Goal: Task Accomplishment & Management: Use online tool/utility

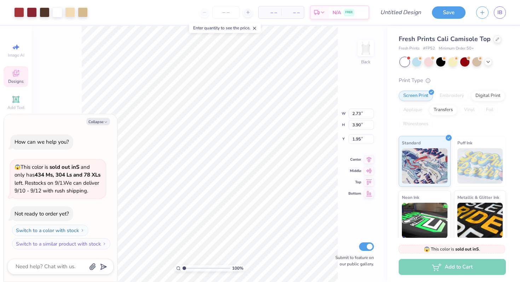
type textarea "x"
type input "2.62"
click at [371, 104] on input "2.74" at bounding box center [361, 106] width 25 height 10
click at [371, 104] on input "2.75" at bounding box center [361, 106] width 25 height 10
click at [371, 104] on input "2.76" at bounding box center [361, 106] width 25 height 10
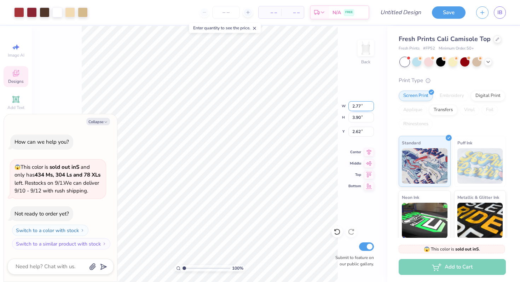
click at [371, 104] on input "2.77" at bounding box center [361, 106] width 25 height 10
click at [371, 104] on input "2.78" at bounding box center [361, 106] width 25 height 10
click at [371, 104] on input "2.79" at bounding box center [361, 106] width 25 height 10
click at [371, 104] on input "2.8" at bounding box center [361, 106] width 25 height 10
click at [371, 104] on input "2.81" at bounding box center [361, 106] width 25 height 10
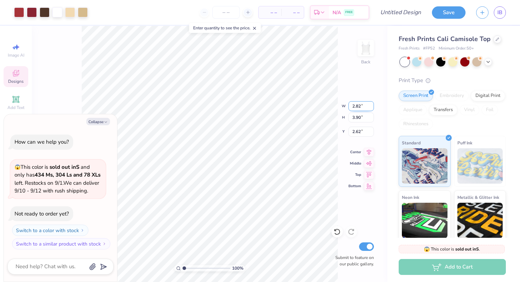
click at [371, 104] on input "2.82" at bounding box center [361, 106] width 25 height 10
click at [371, 104] on input "2.83" at bounding box center [361, 106] width 25 height 10
click at [371, 104] on input "2.84" at bounding box center [361, 106] width 25 height 10
type input "3.17"
click at [370, 103] on input "3.17" at bounding box center [361, 106] width 25 height 10
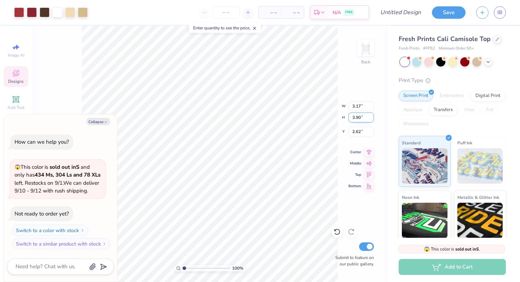
type textarea "x"
type input "3.91"
type input "2.31"
type input "4.27"
click at [371, 115] on input "4.27" at bounding box center [361, 118] width 25 height 10
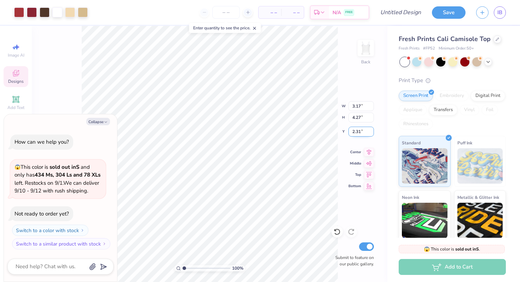
type textarea "x"
type input "2.99"
click at [372, 129] on input "2.32" at bounding box center [361, 132] width 25 height 10
type input "4.16"
click at [371, 129] on input "4.16" at bounding box center [361, 132] width 25 height 10
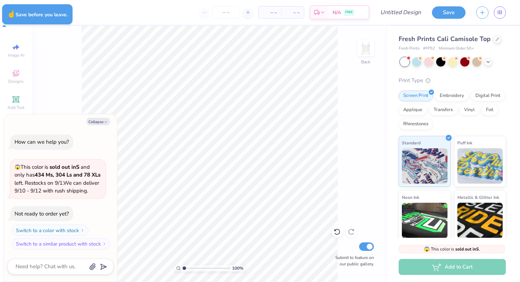
type textarea "x"
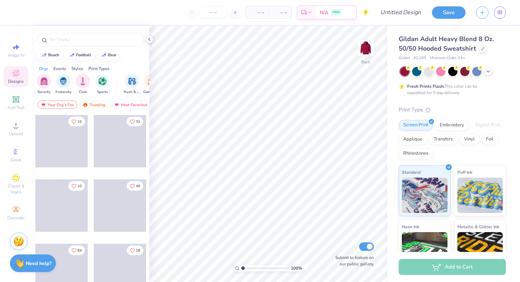
click at [489, 75] on div at bounding box center [453, 71] width 106 height 9
click at [428, 74] on div at bounding box center [429, 70] width 9 height 9
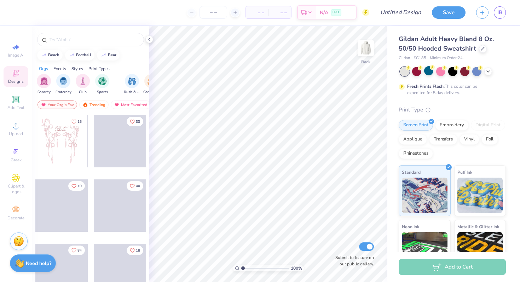
click at [485, 75] on div at bounding box center [453, 71] width 106 height 9
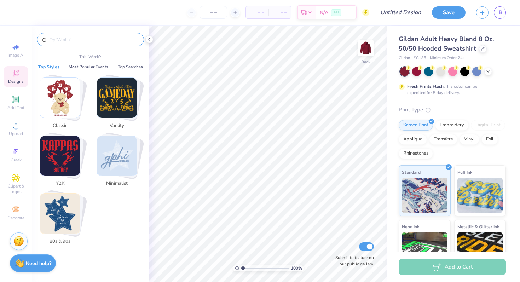
click at [79, 43] on input "text" at bounding box center [94, 39] width 91 height 7
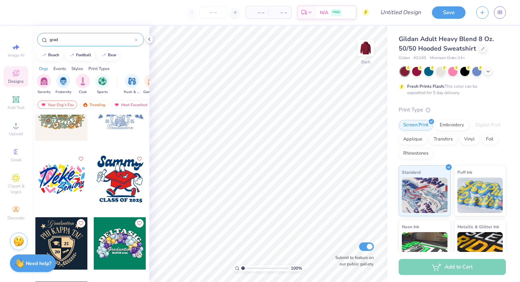
scroll to position [350, 0]
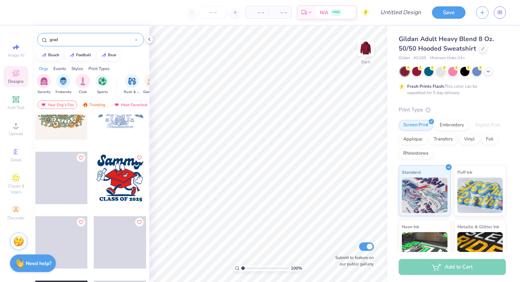
type input "grad"
click at [16, 76] on icon at bounding box center [16, 73] width 6 height 6
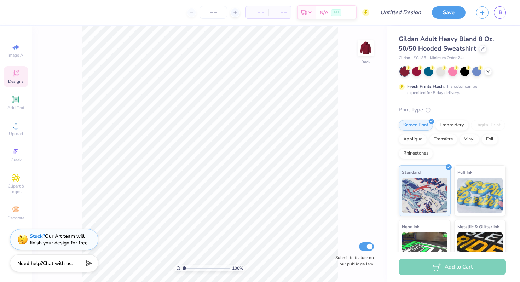
click at [12, 78] on div "Designs" at bounding box center [16, 76] width 25 height 21
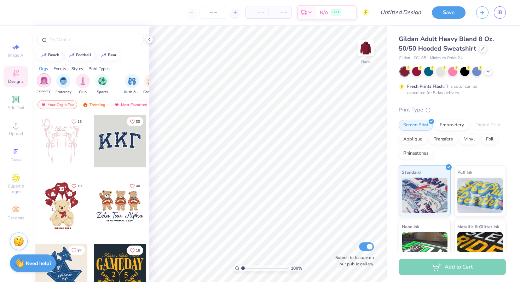
click at [47, 79] on img "filter for Sorority" at bounding box center [44, 80] width 8 height 8
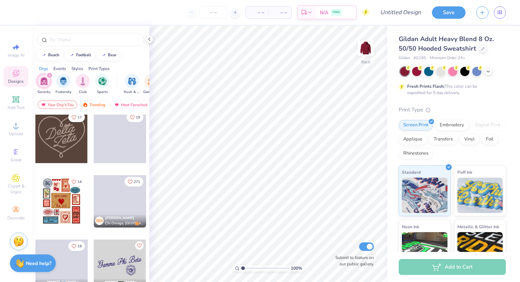
scroll to position [264, 0]
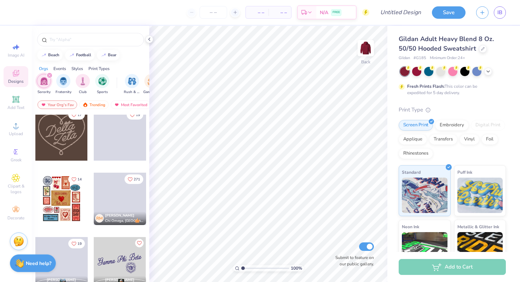
click at [52, 146] on div at bounding box center [61, 134] width 52 height 52
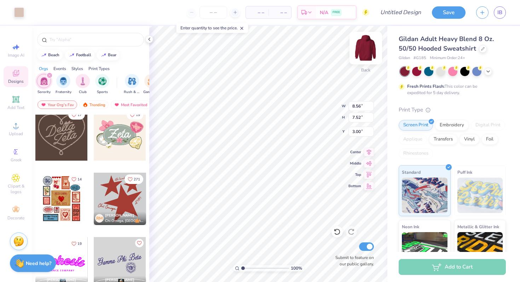
click at [374, 48] on img at bounding box center [366, 48] width 28 height 28
click at [365, 49] on img at bounding box center [366, 48] width 14 height 14
click at [370, 48] on img at bounding box center [366, 48] width 28 height 28
click at [62, 133] on div at bounding box center [61, 134] width 52 height 52
type input "16.90"
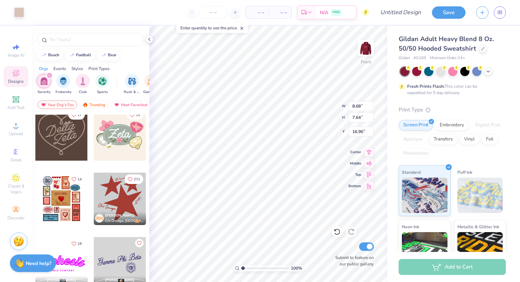
type input "13.99"
type input "12.30"
type input "8.52"
type input "7.01"
type input "4.61"
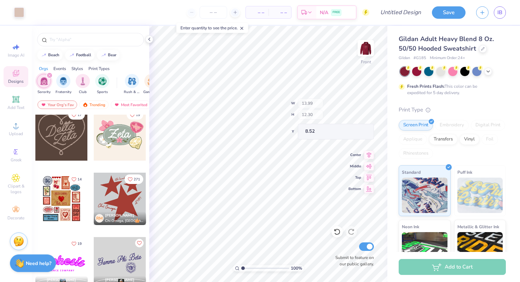
type input "13.22"
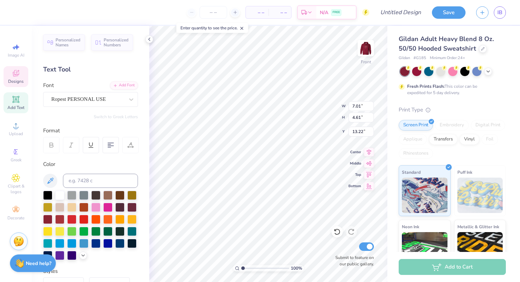
type input "8.90"
type input "4.94"
type input "10.58"
